Goal: Task Accomplishment & Management: Manage account settings

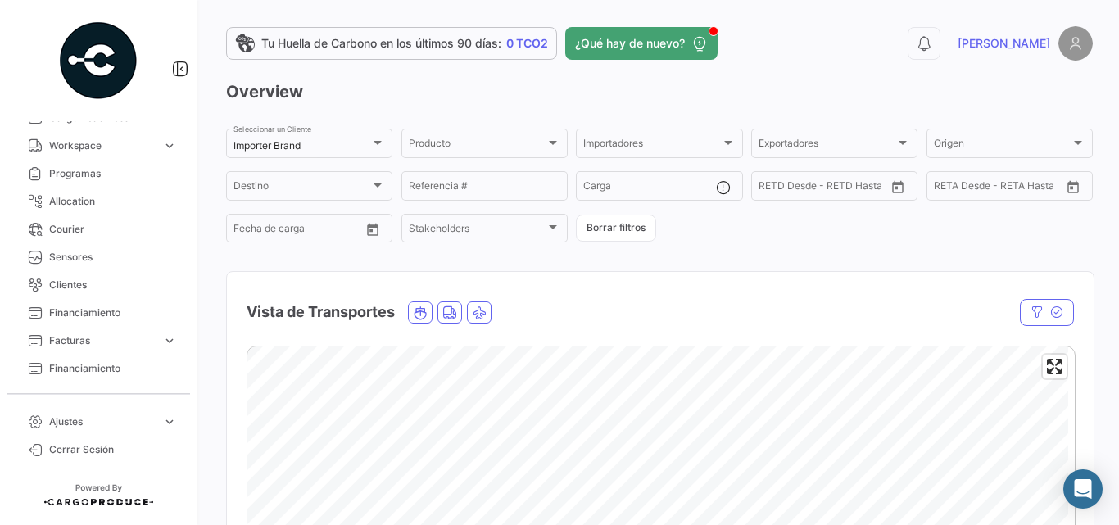
scroll to position [383, 0]
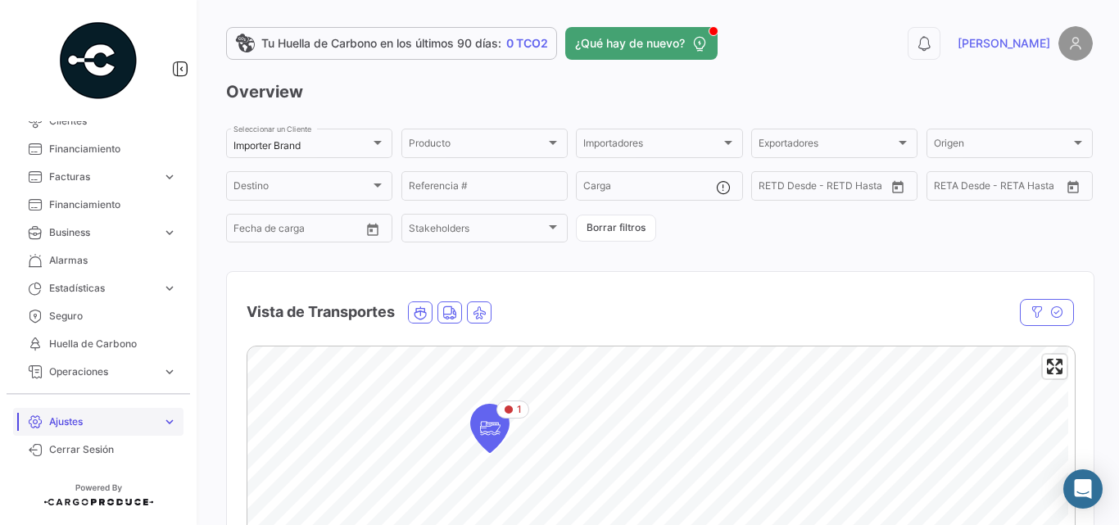
click at [137, 415] on span "Ajustes" at bounding box center [102, 422] width 107 height 15
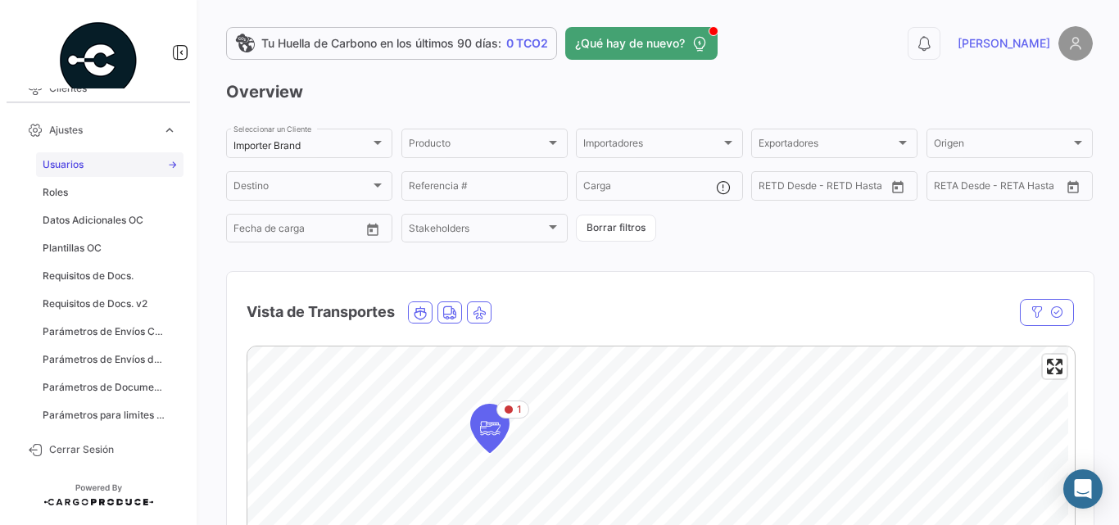
click at [80, 169] on span "Usuarios" at bounding box center [63, 164] width 41 height 15
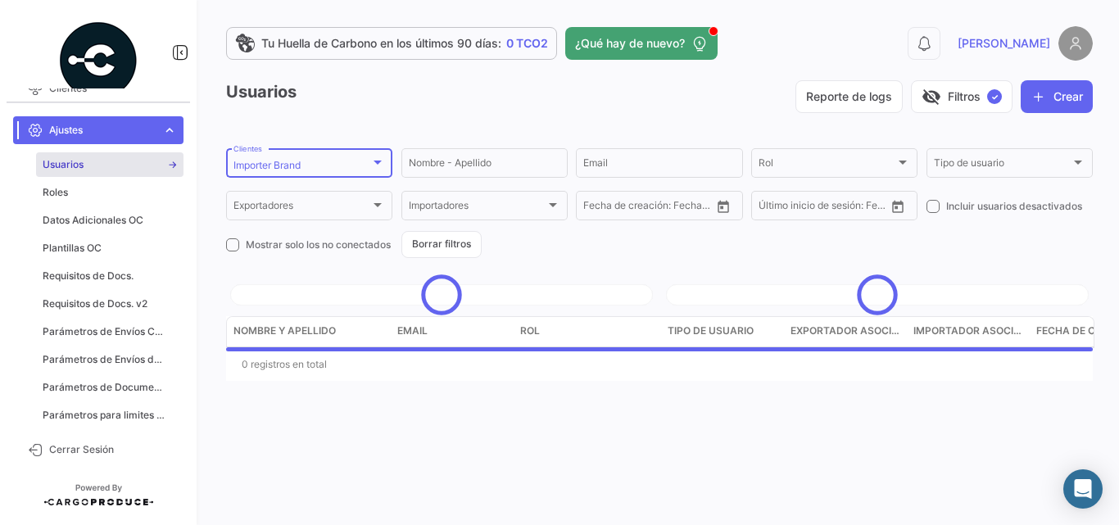
click at [289, 143] on app-list-header "Usuarios Reporte de logs visibility_off Filtros ✓ Crear Importer Brand Clientes…" at bounding box center [659, 169] width 867 height 178
click at [287, 161] on mat-select-trigger "Importer Brand" at bounding box center [267, 165] width 67 height 12
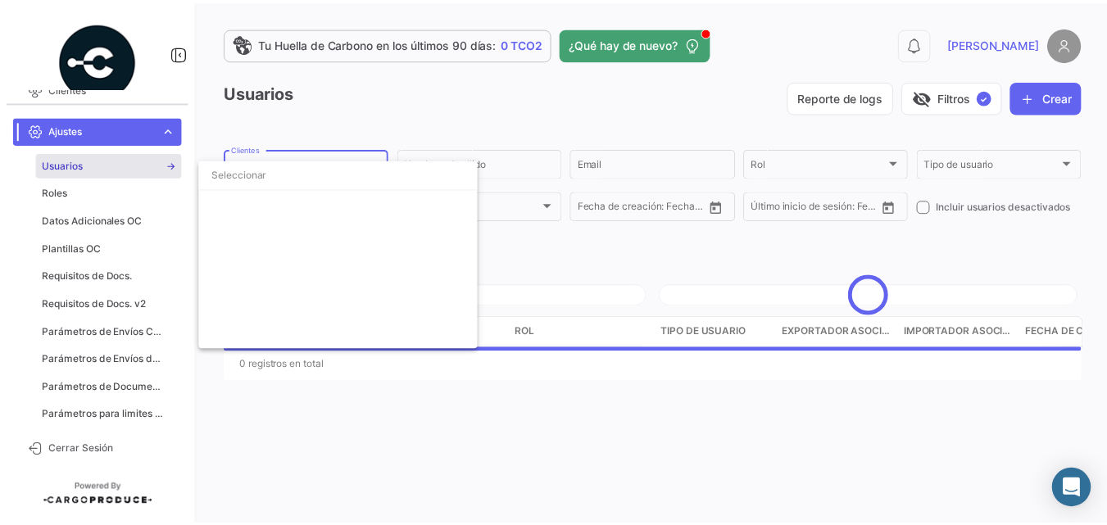
scroll to position [2812, 0]
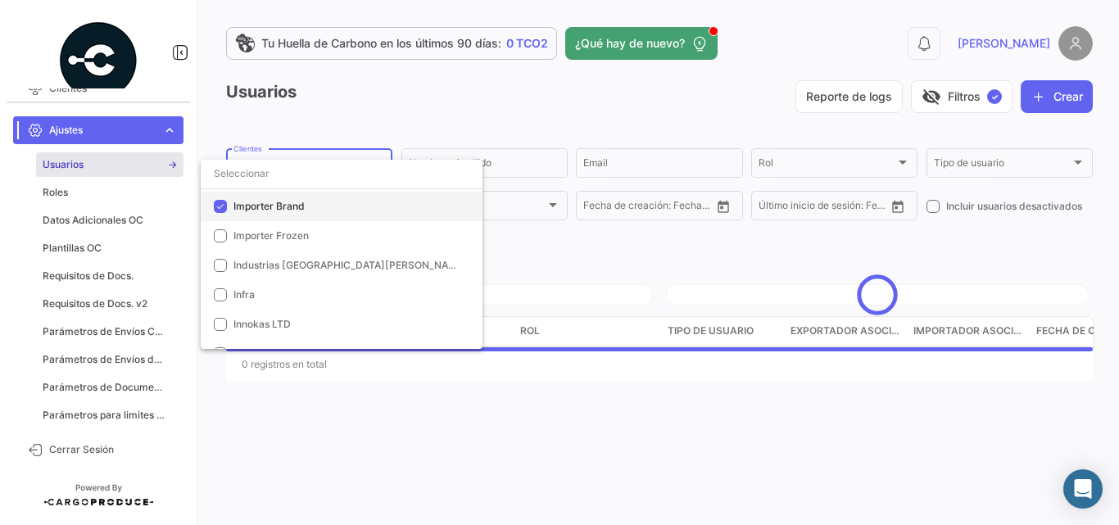
click at [270, 206] on span "Importer Brand" at bounding box center [269, 206] width 71 height 12
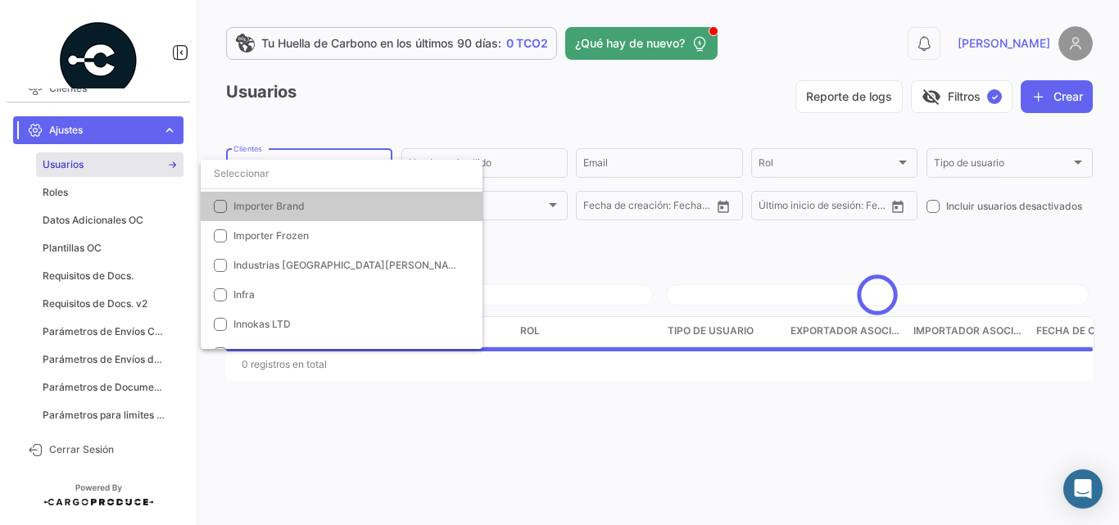
click at [533, 165] on div at bounding box center [559, 262] width 1119 height 525
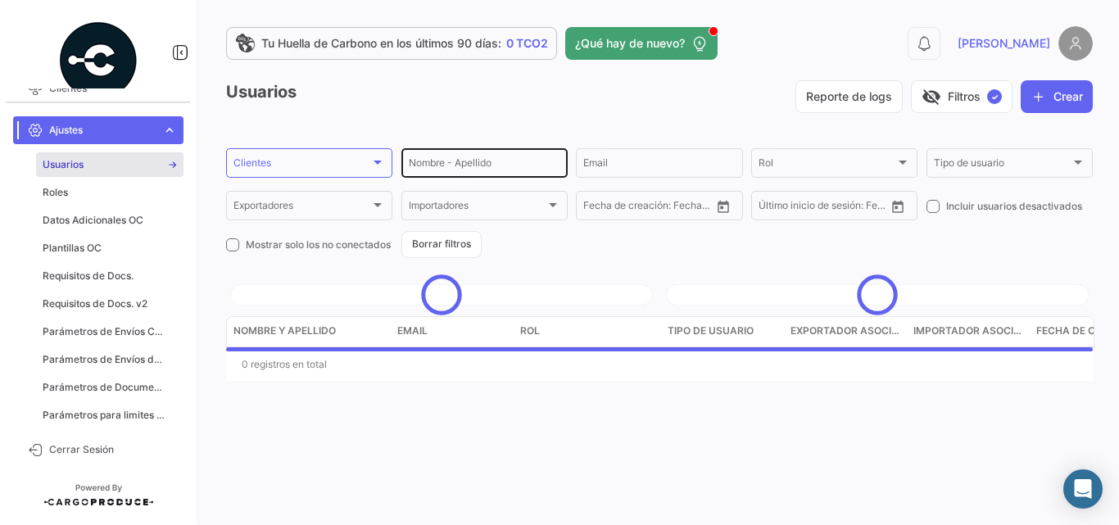
click at [474, 152] on div "Nombre - Apellido" at bounding box center [485, 162] width 152 height 32
click at [465, 164] on input "Nombre - Apellido" at bounding box center [485, 165] width 152 height 11
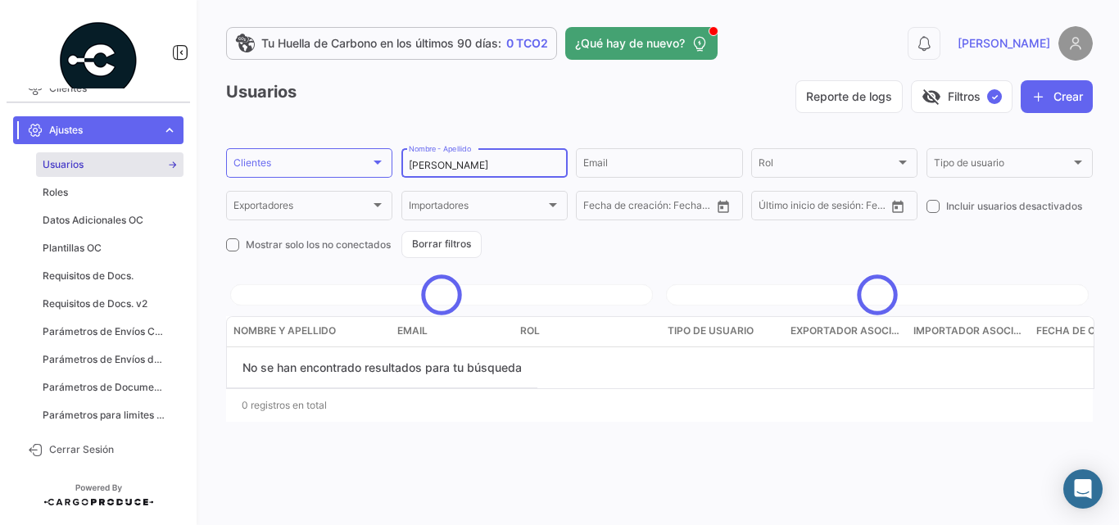
type input "[PERSON_NAME]"
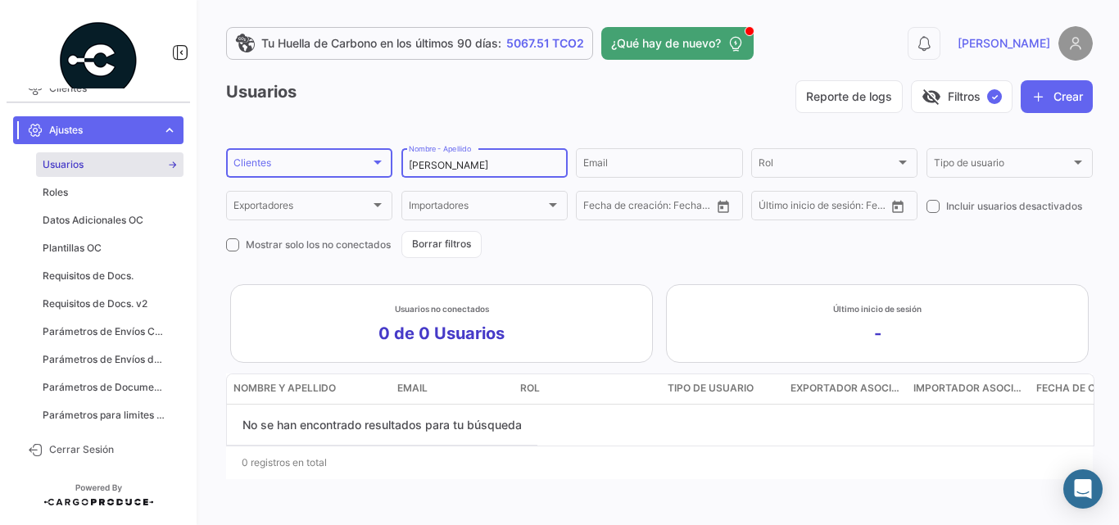
drag, startPoint x: 453, startPoint y: 162, endPoint x: 361, endPoint y: 163, distance: 92.6
click at [361, 163] on form "Clientes Clientes [PERSON_NAME] Nombre - Apellido Email Rol Rol Tipo de usuario…" at bounding box center [659, 202] width 867 height 112
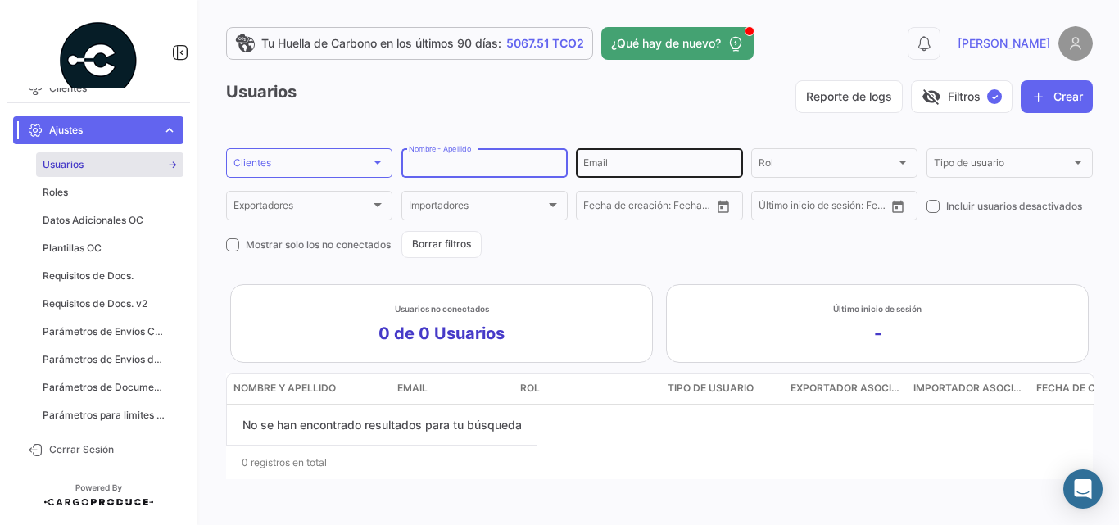
click at [622, 161] on input "Email" at bounding box center [659, 165] width 152 height 11
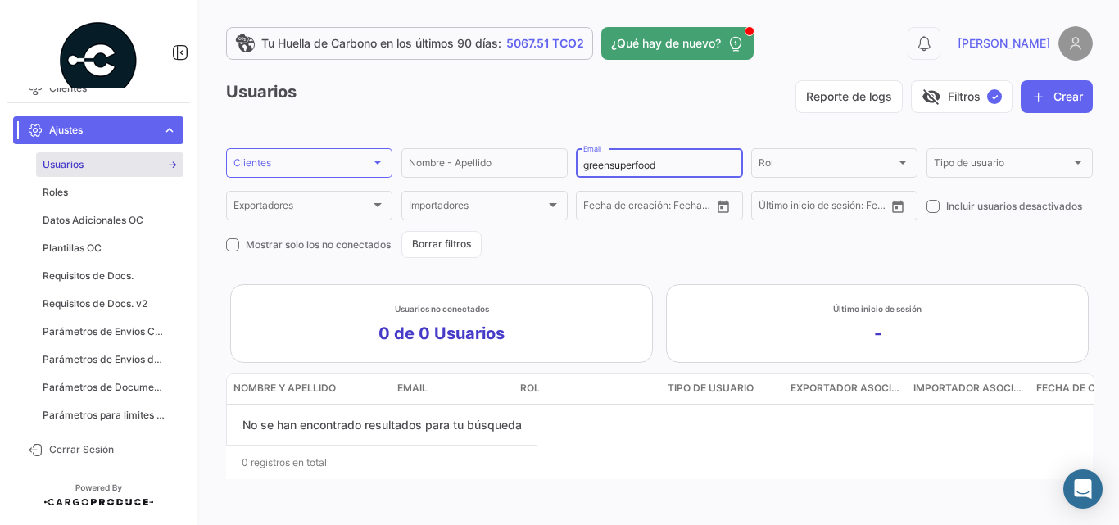
type input "greensuperfood"
click at [91, 450] on span "Cerrar Sesión" at bounding box center [113, 449] width 128 height 15
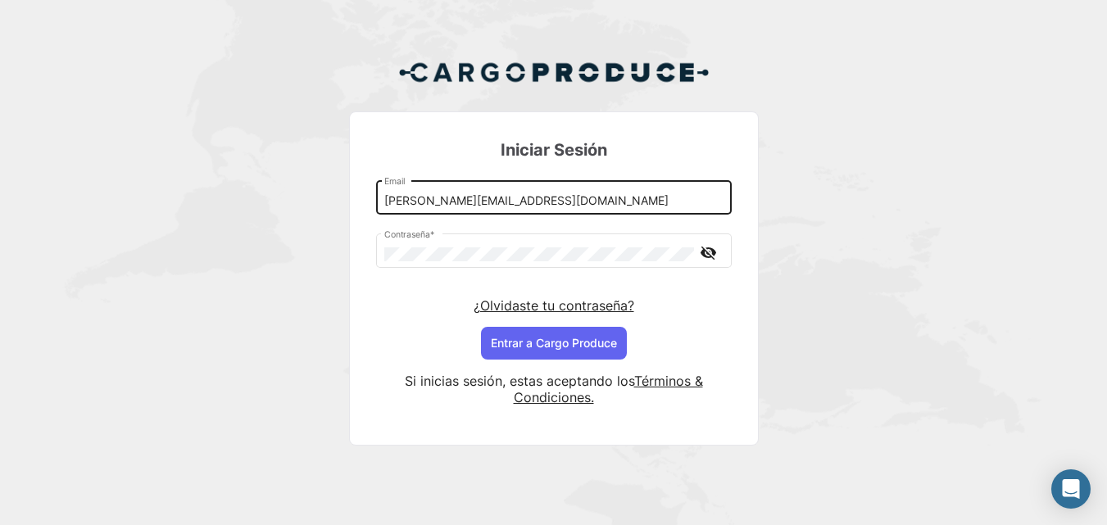
click at [447, 201] on input "[PERSON_NAME][EMAIL_ADDRESS][DOMAIN_NAME]" at bounding box center [553, 201] width 338 height 14
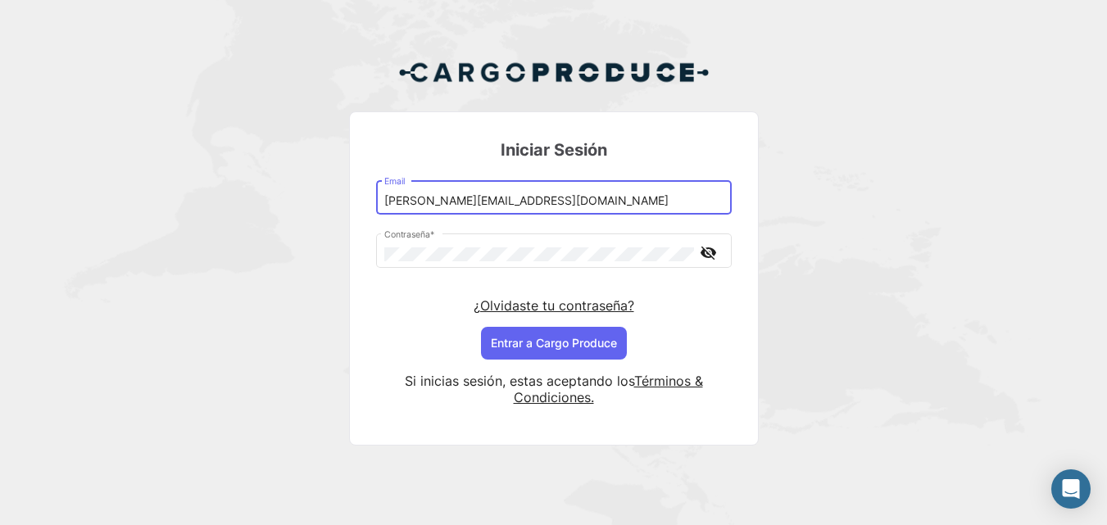
click at [430, 205] on input "[PERSON_NAME][EMAIL_ADDRESS][DOMAIN_NAME]" at bounding box center [553, 201] width 338 height 14
drag, startPoint x: 431, startPoint y: 200, endPoint x: 446, endPoint y: 200, distance: 14.7
click at [431, 200] on input "[PERSON_NAME][EMAIL_ADDRESS][DOMAIN_NAME]" at bounding box center [553, 201] width 338 height 14
type input "[PERSON_NAME][EMAIL_ADDRESS][DOMAIN_NAME]"
click at [532, 331] on button "Entrar a Cargo Produce" at bounding box center [554, 343] width 146 height 33
